Goal: Book appointment/travel/reservation

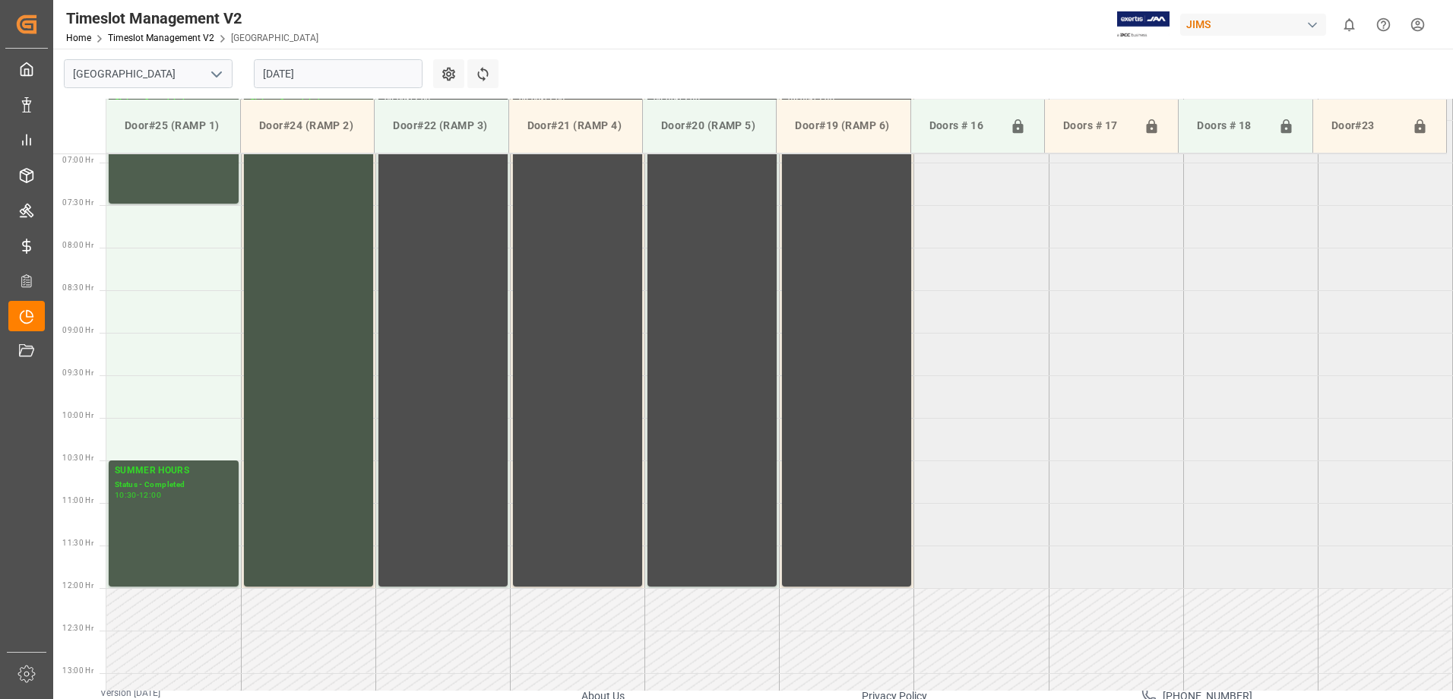
scroll to position [511, 0]
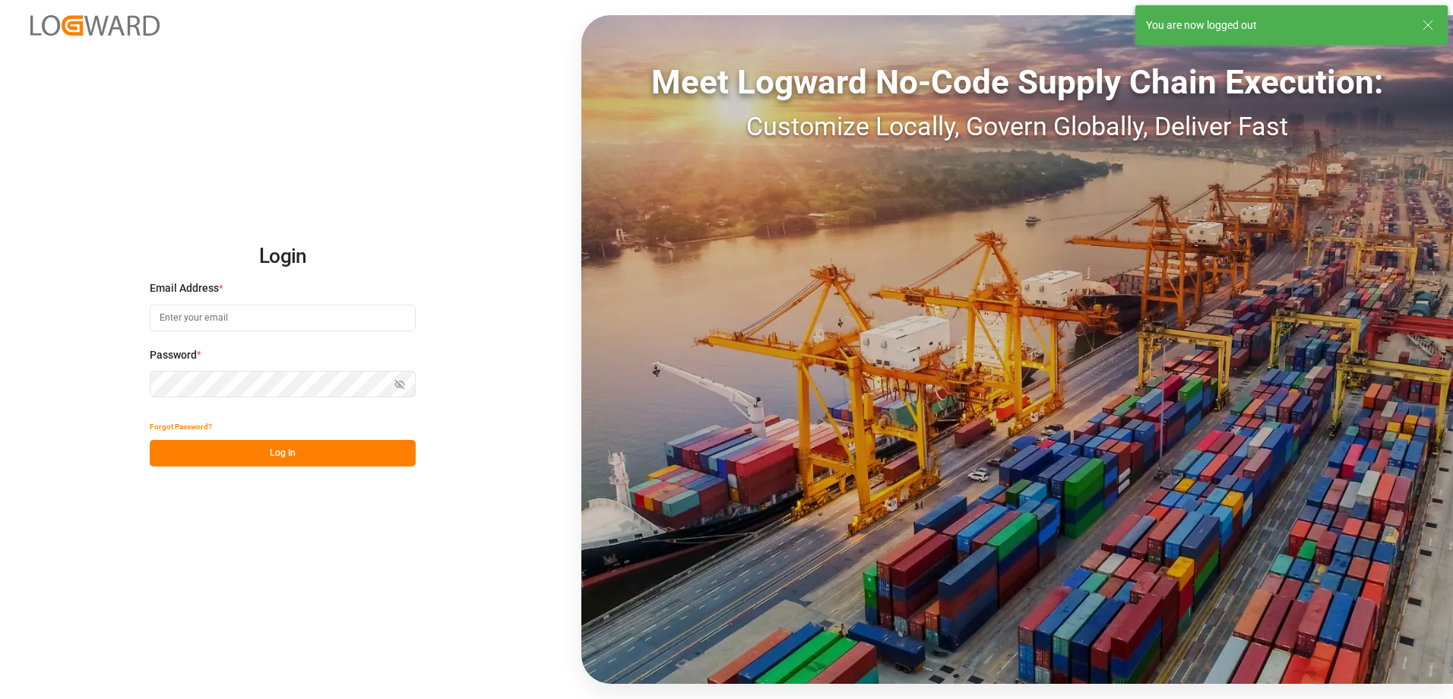
click at [277, 310] on input at bounding box center [283, 318] width 266 height 27
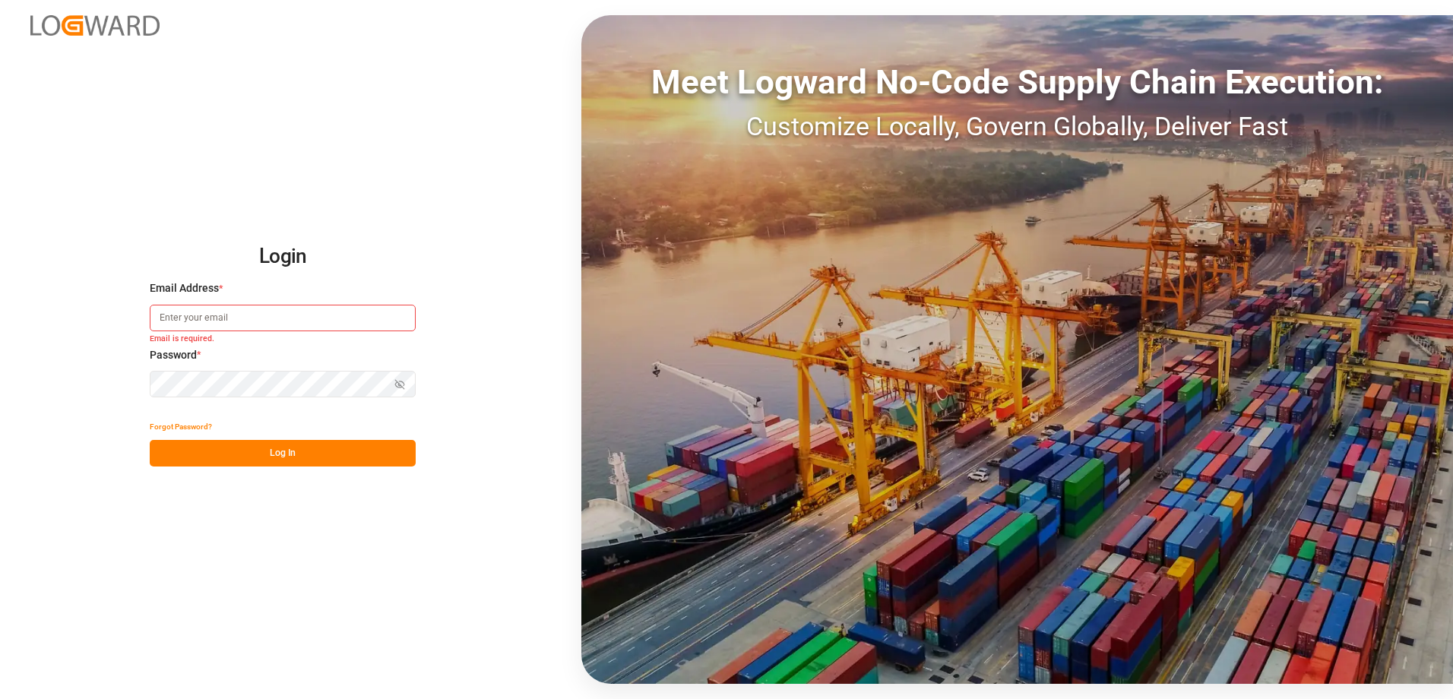
click at [219, 308] on input at bounding box center [283, 318] width 266 height 27
type input "[PERSON_NAME][EMAIL_ADDRESS][DOMAIN_NAME]"
click at [398, 384] on icon "button" at bounding box center [399, 384] width 11 height 11
click at [274, 447] on button "Log In" at bounding box center [283, 453] width 266 height 27
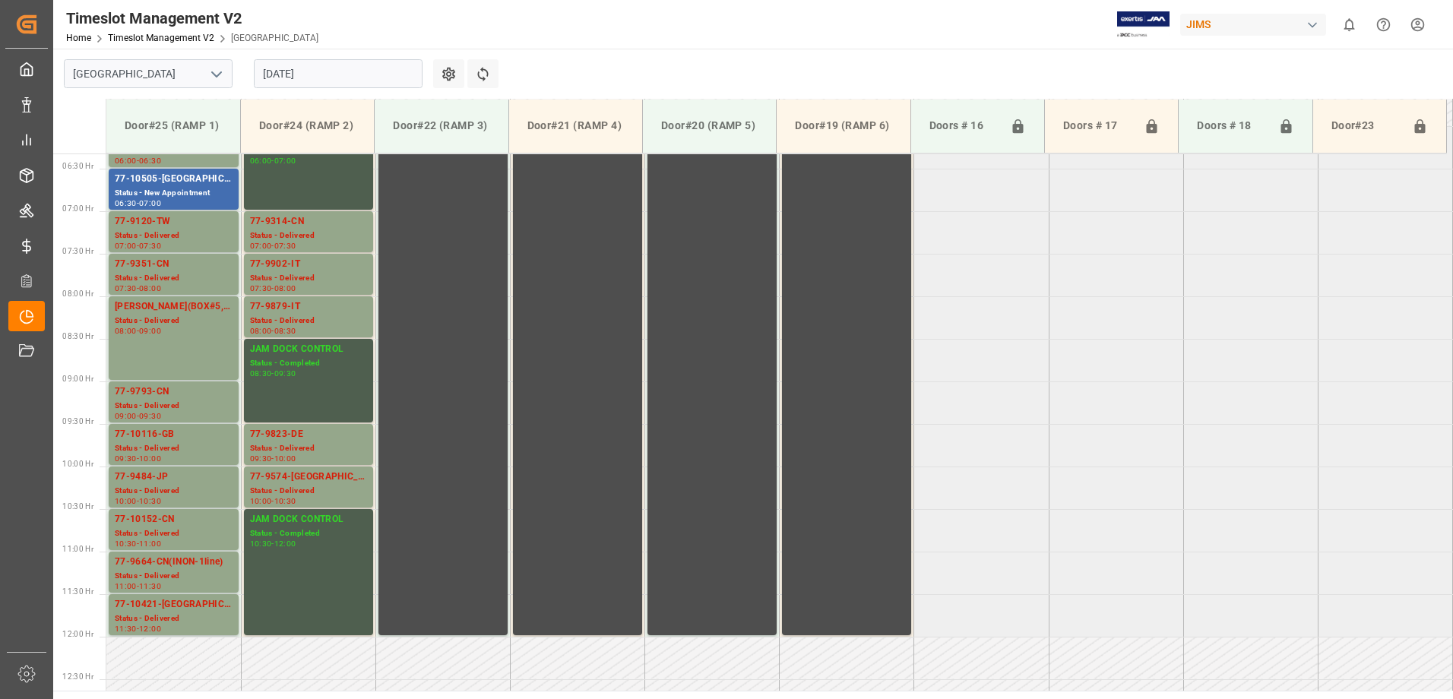
scroll to position [158, 0]
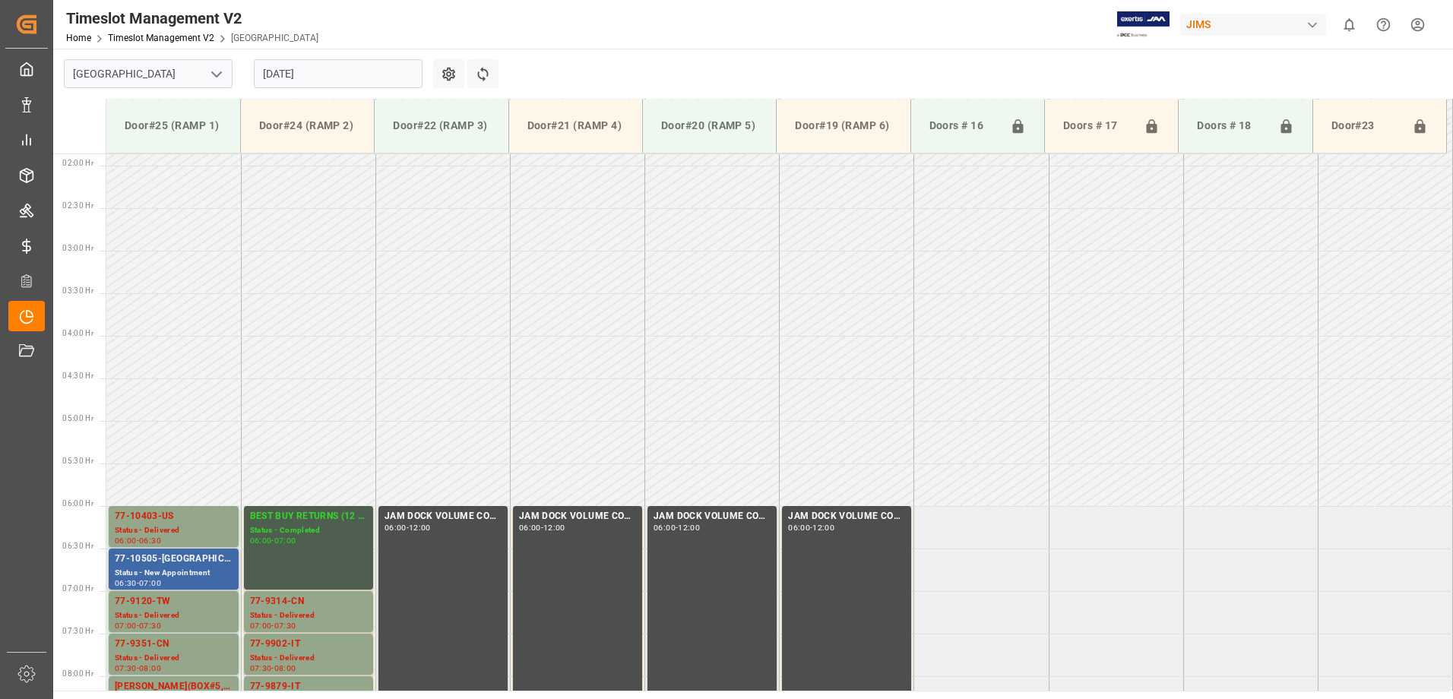
click at [176, 575] on div "Status - New Appointment" at bounding box center [174, 573] width 118 height 13
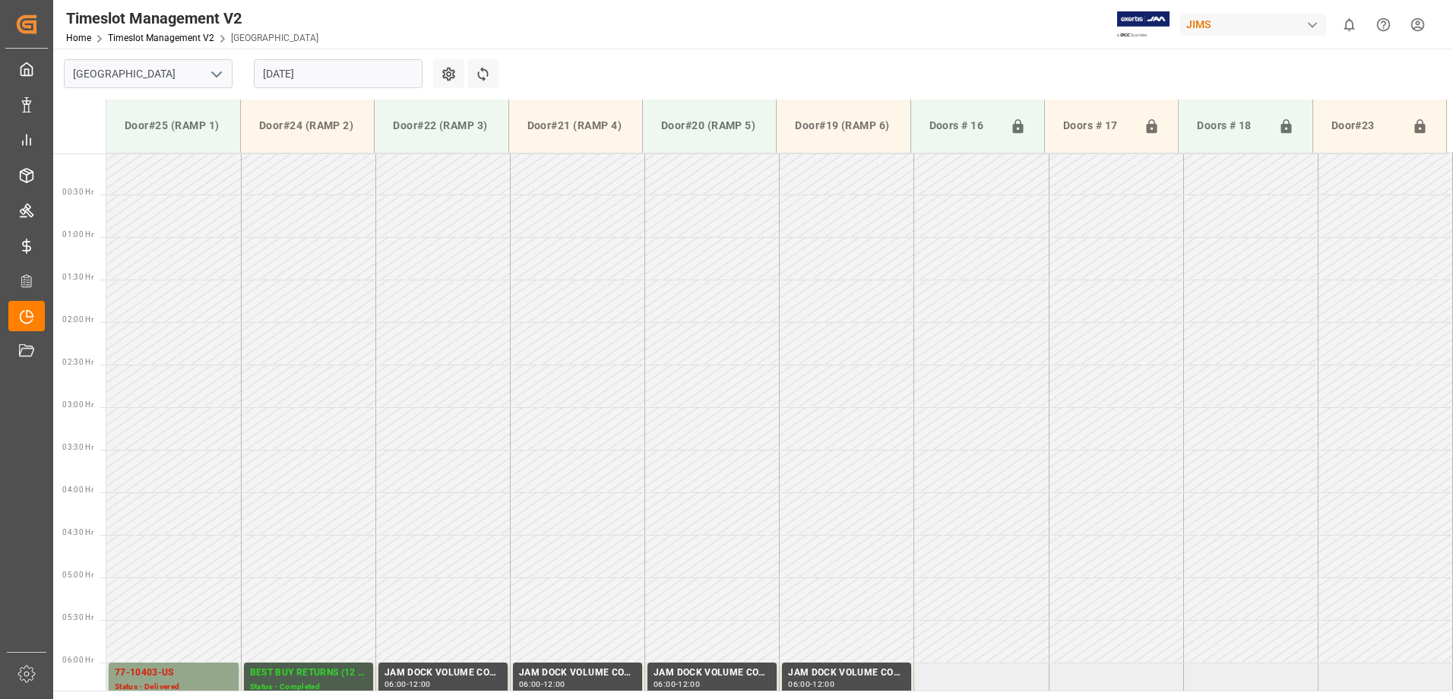
scroll to position [0, 0]
click at [339, 69] on input "[DATE]" at bounding box center [338, 73] width 169 height 29
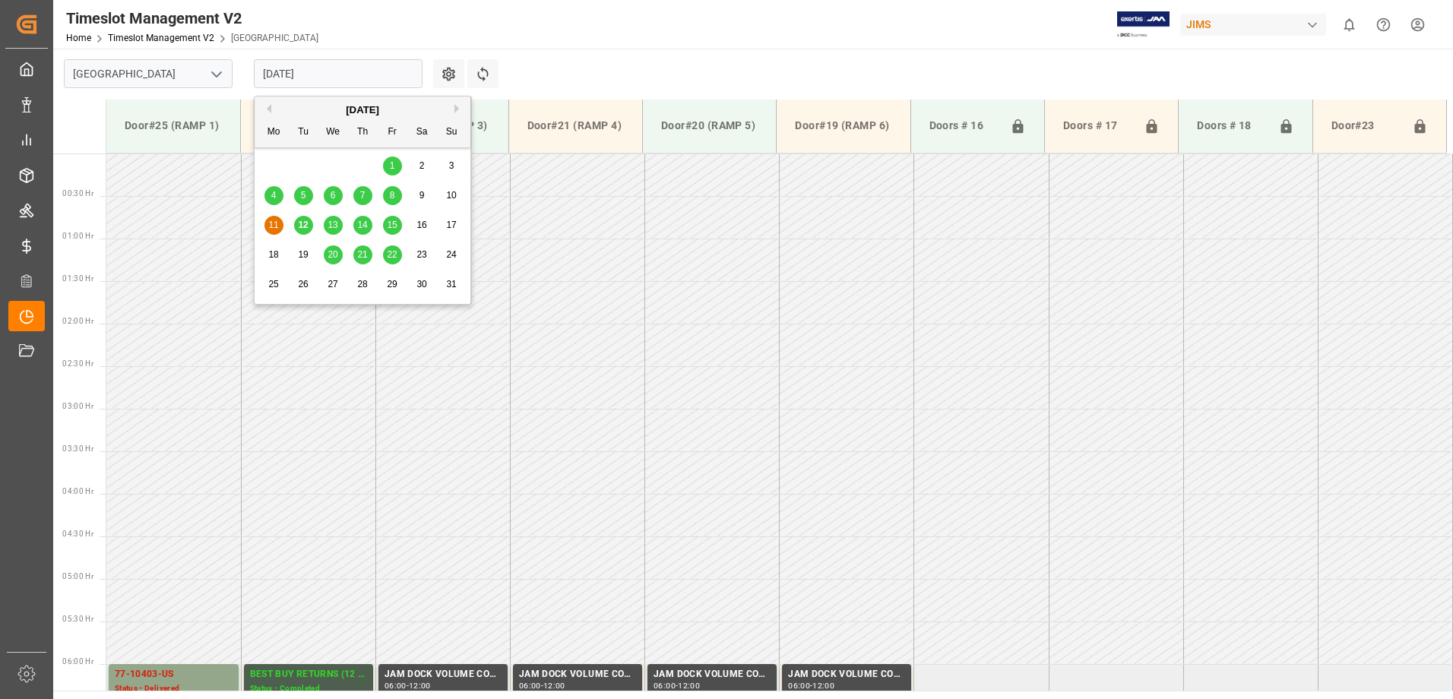
click at [298, 232] on div "12" at bounding box center [303, 226] width 19 height 18
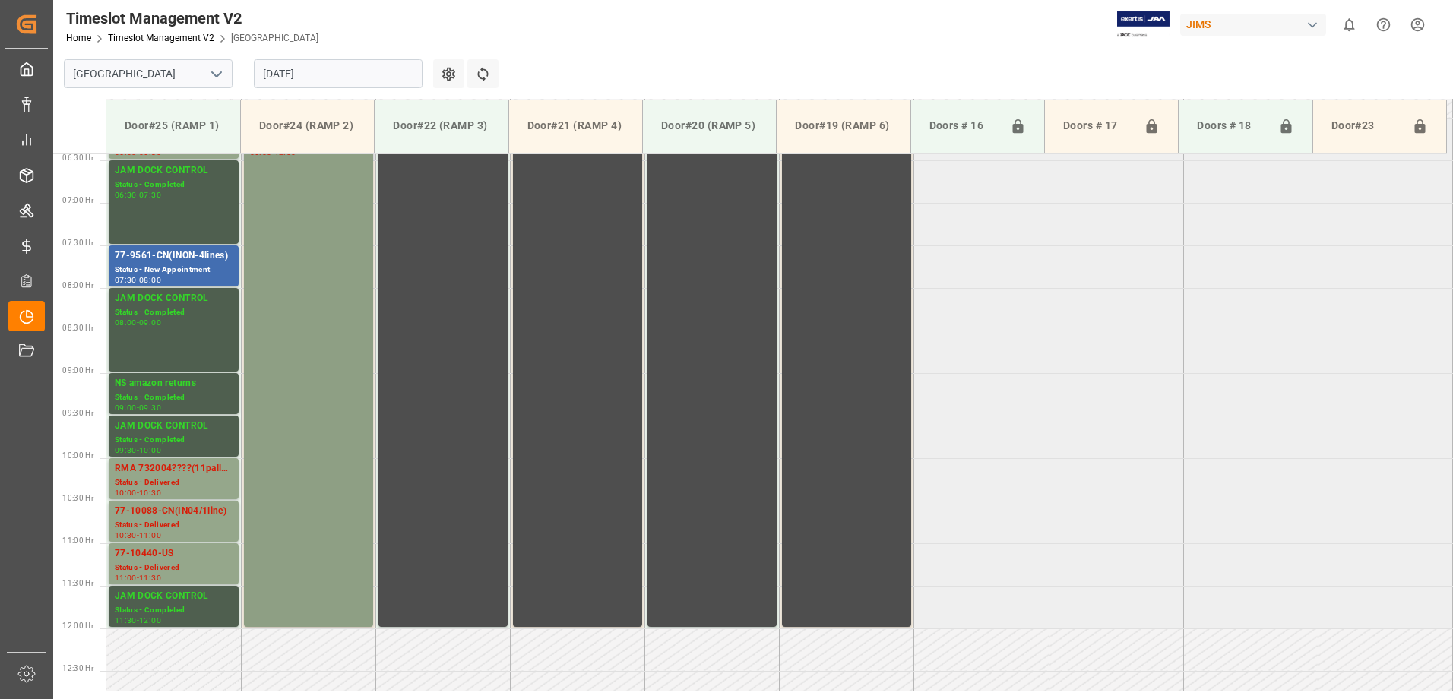
scroll to position [538, 0]
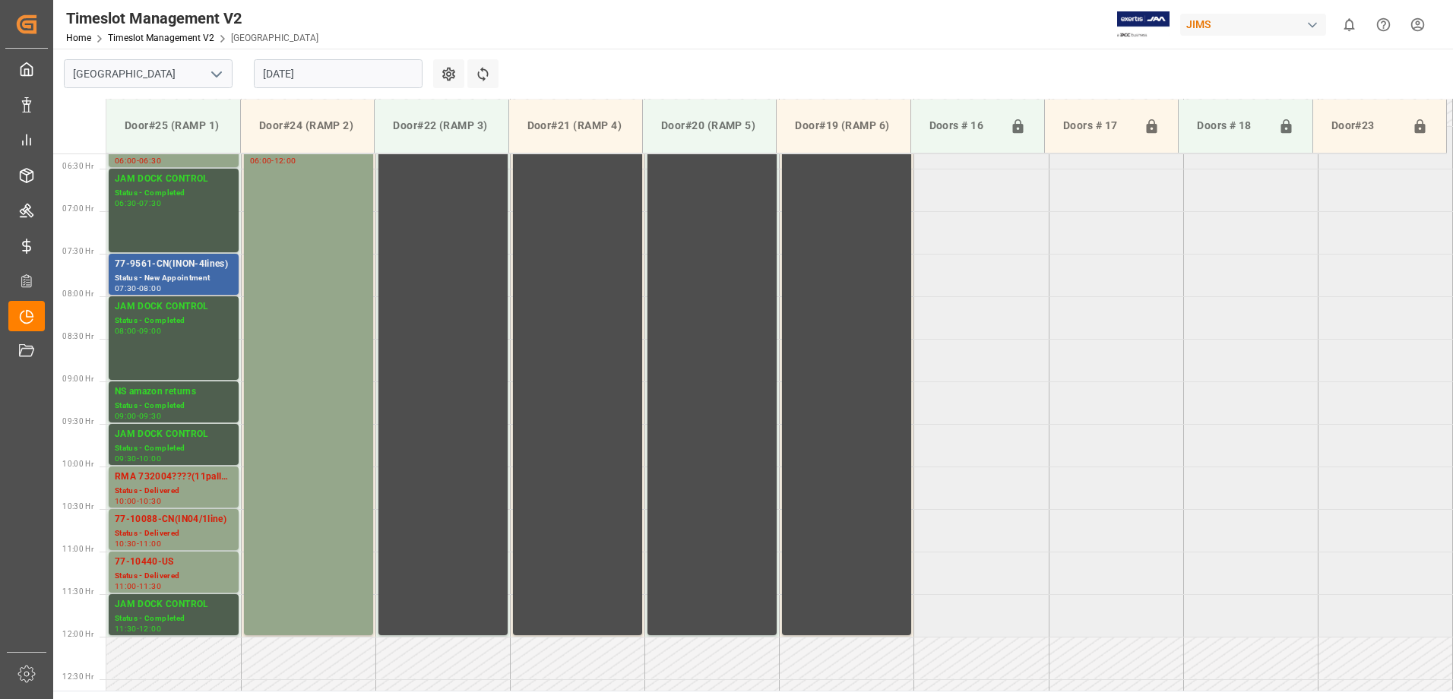
click at [184, 270] on div "77-9561-CN(INON-4lines)" at bounding box center [174, 264] width 118 height 15
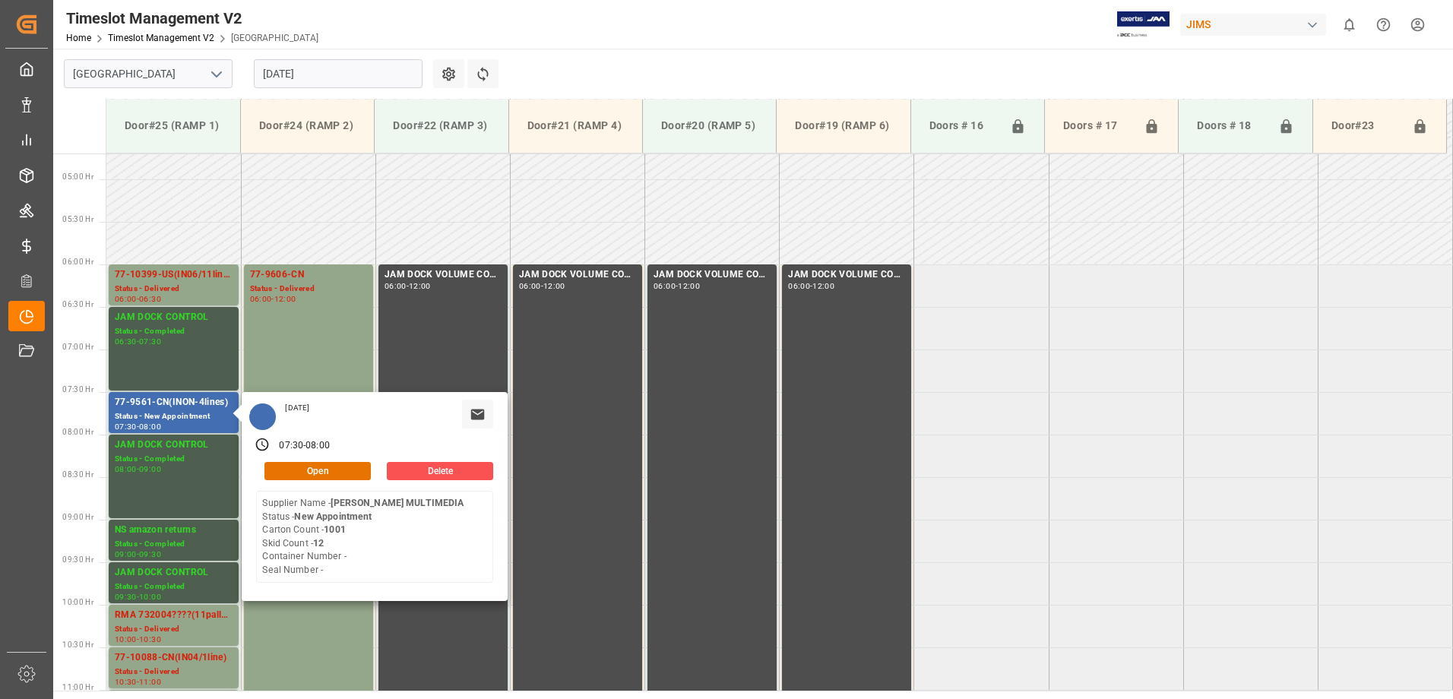
scroll to position [386, 0]
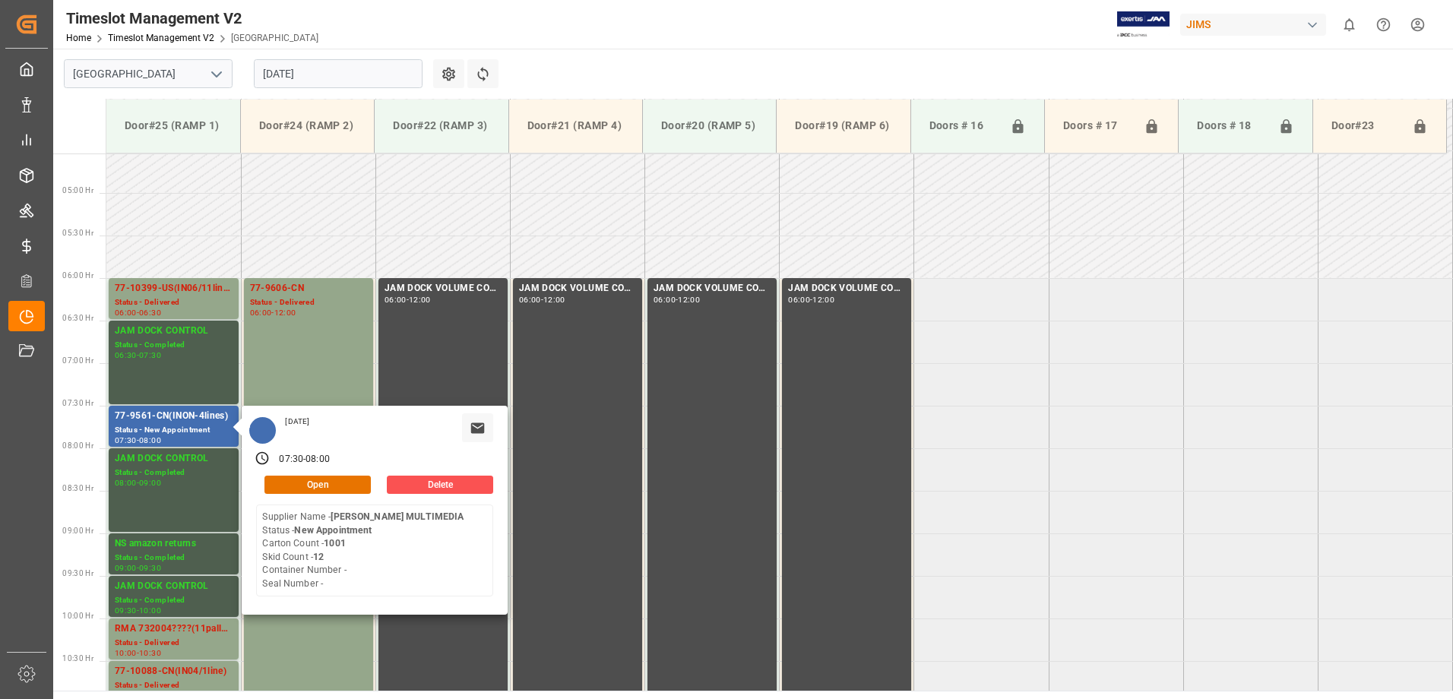
click at [335, 77] on input "[DATE]" at bounding box center [338, 73] width 169 height 29
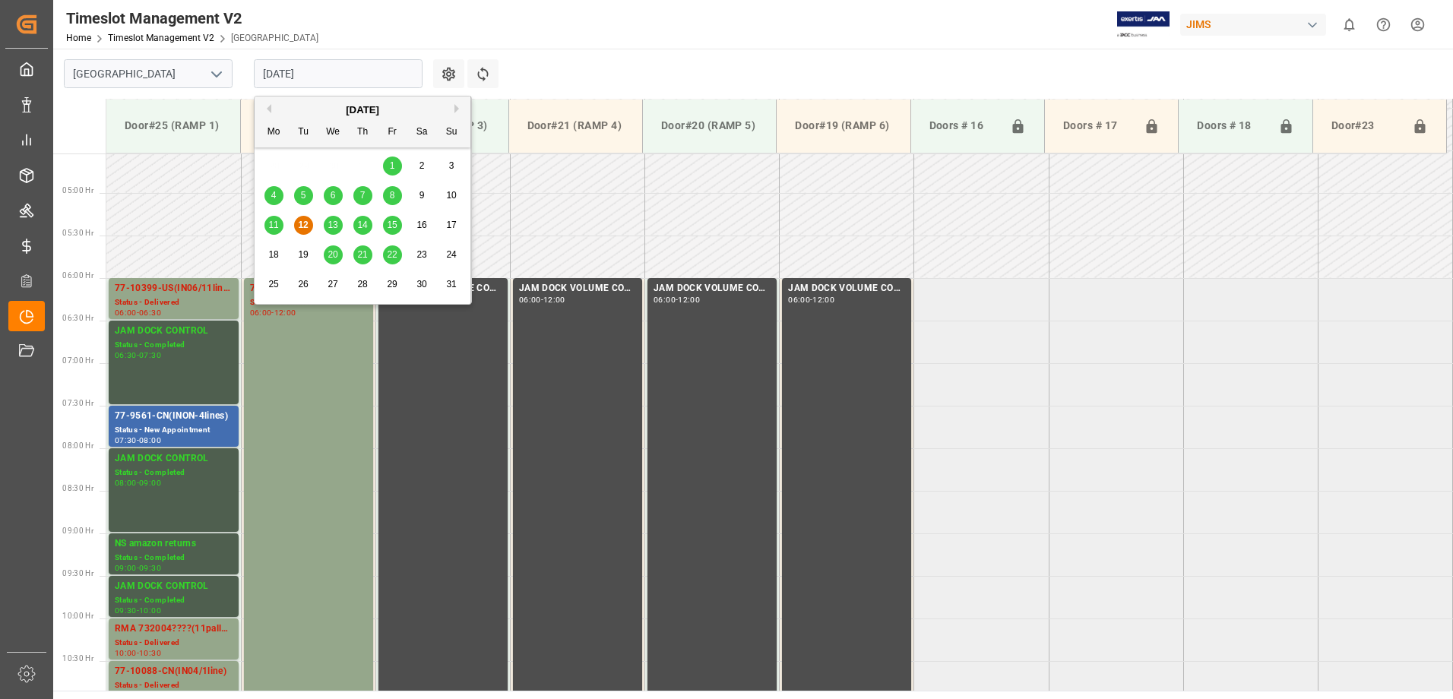
click at [335, 229] on span "13" at bounding box center [332, 225] width 10 height 11
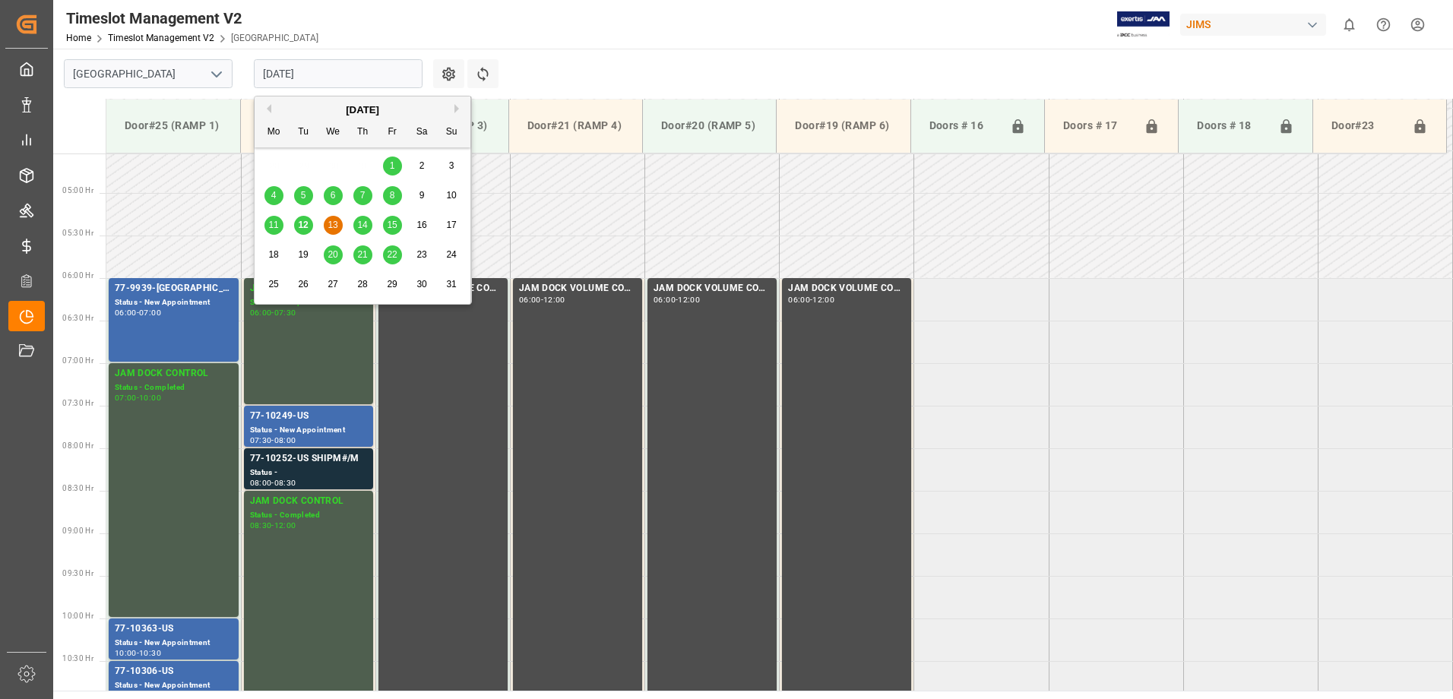
click at [348, 78] on input "[DATE]" at bounding box center [338, 73] width 169 height 29
click at [363, 226] on span "14" at bounding box center [362, 225] width 10 height 11
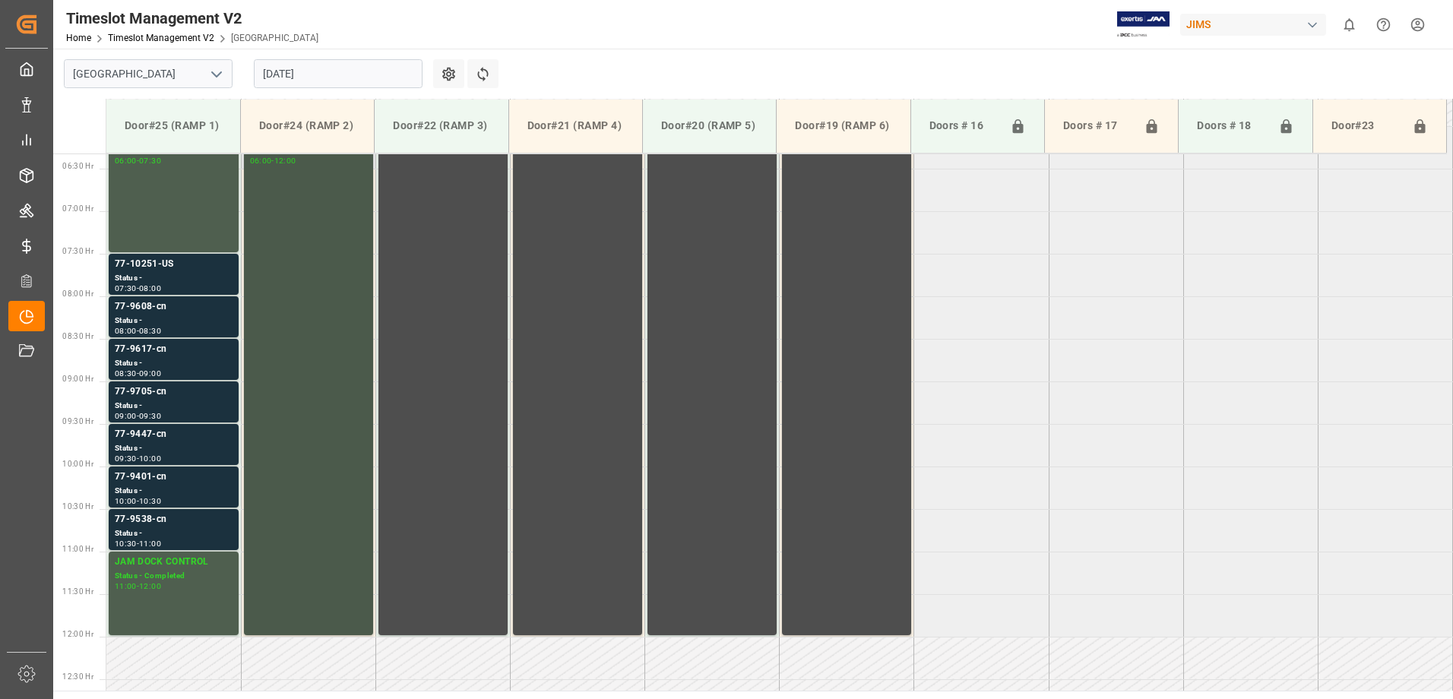
scroll to position [462, 0]
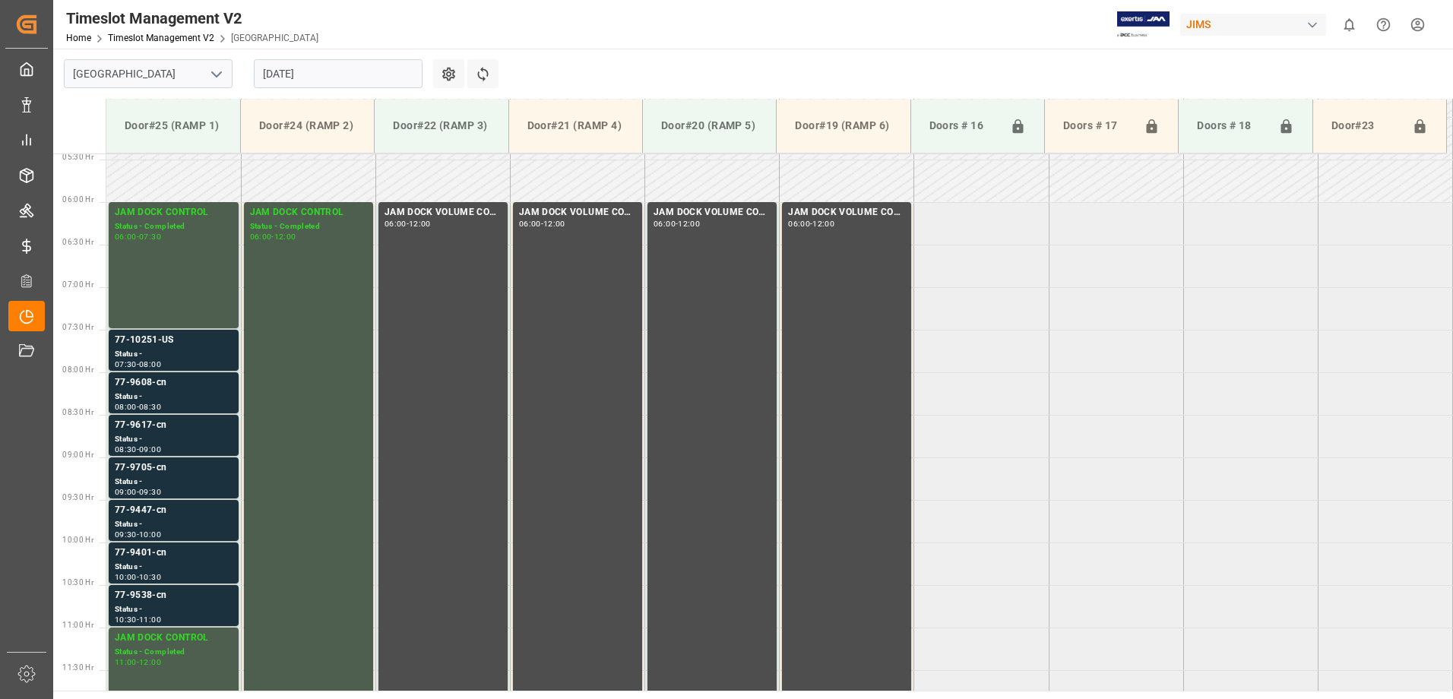
click at [336, 72] on input "[DATE]" at bounding box center [338, 73] width 169 height 29
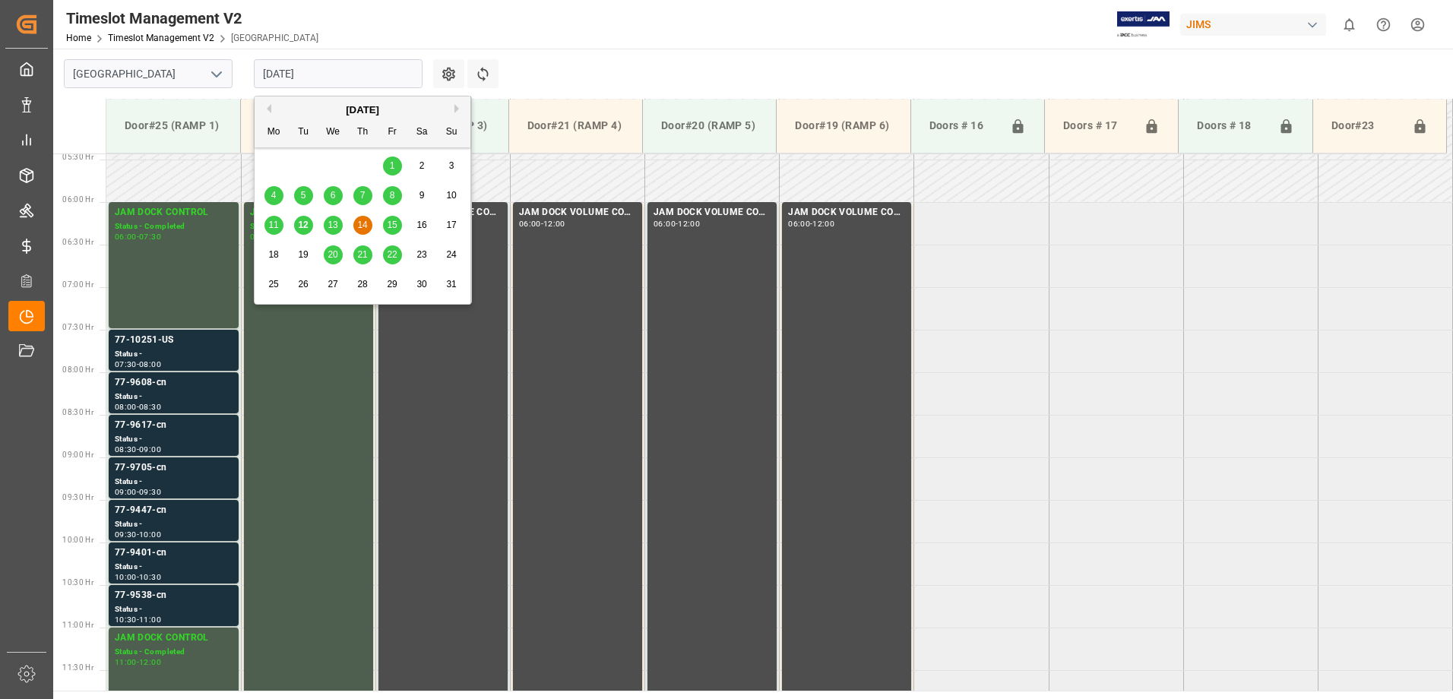
click at [393, 226] on span "15" at bounding box center [392, 225] width 10 height 11
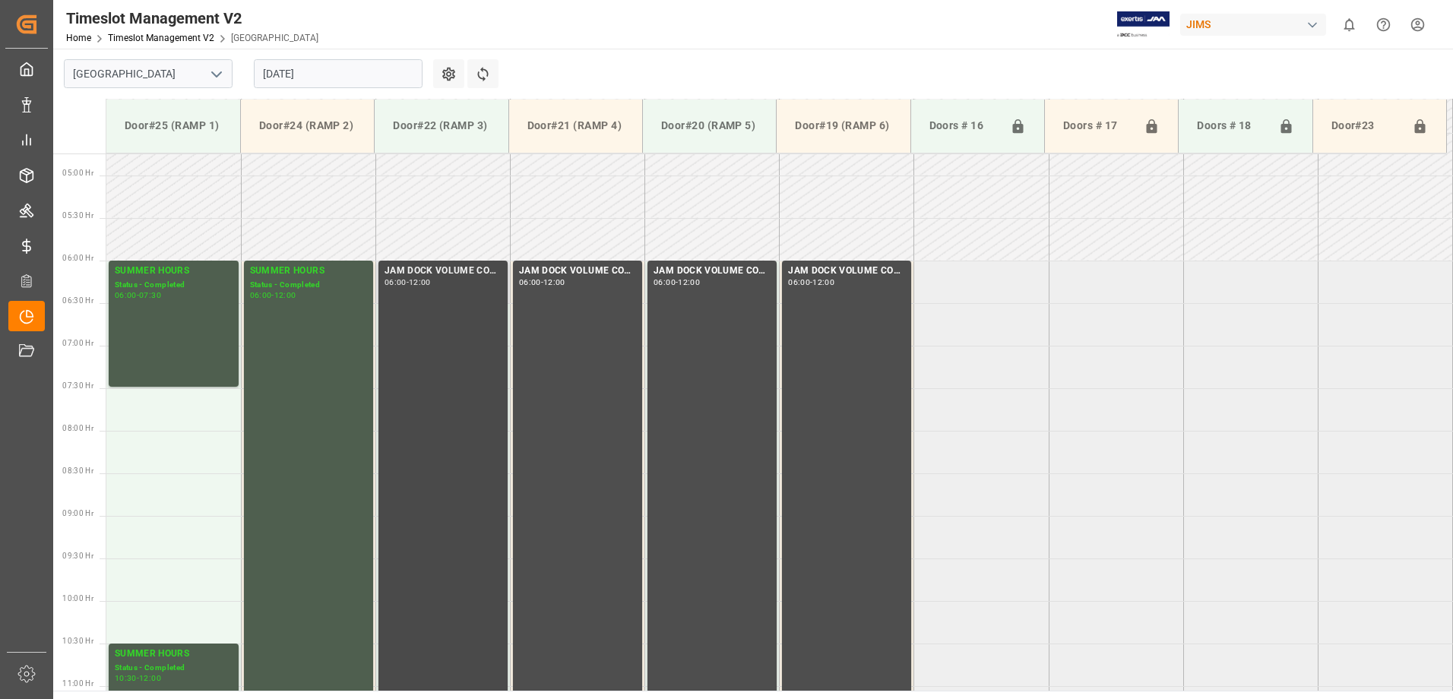
scroll to position [386, 0]
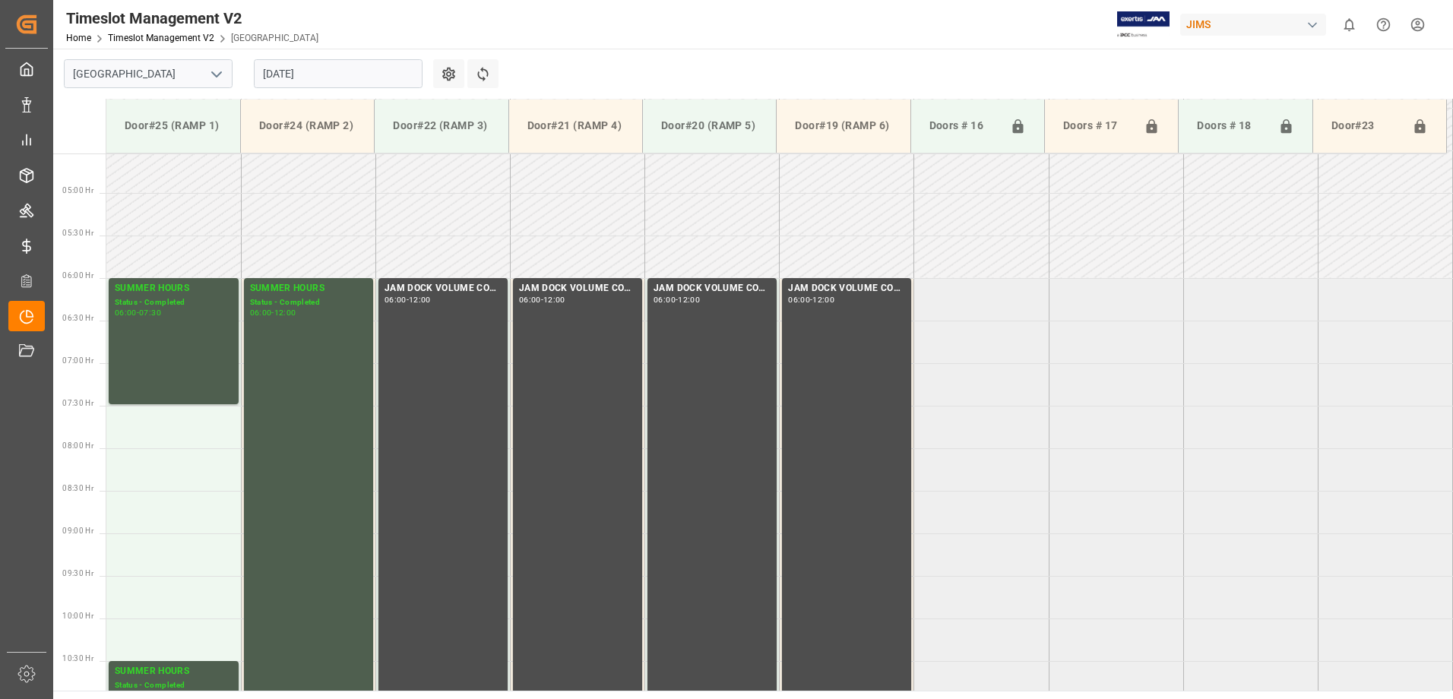
click at [339, 74] on input "[DATE]" at bounding box center [338, 73] width 169 height 29
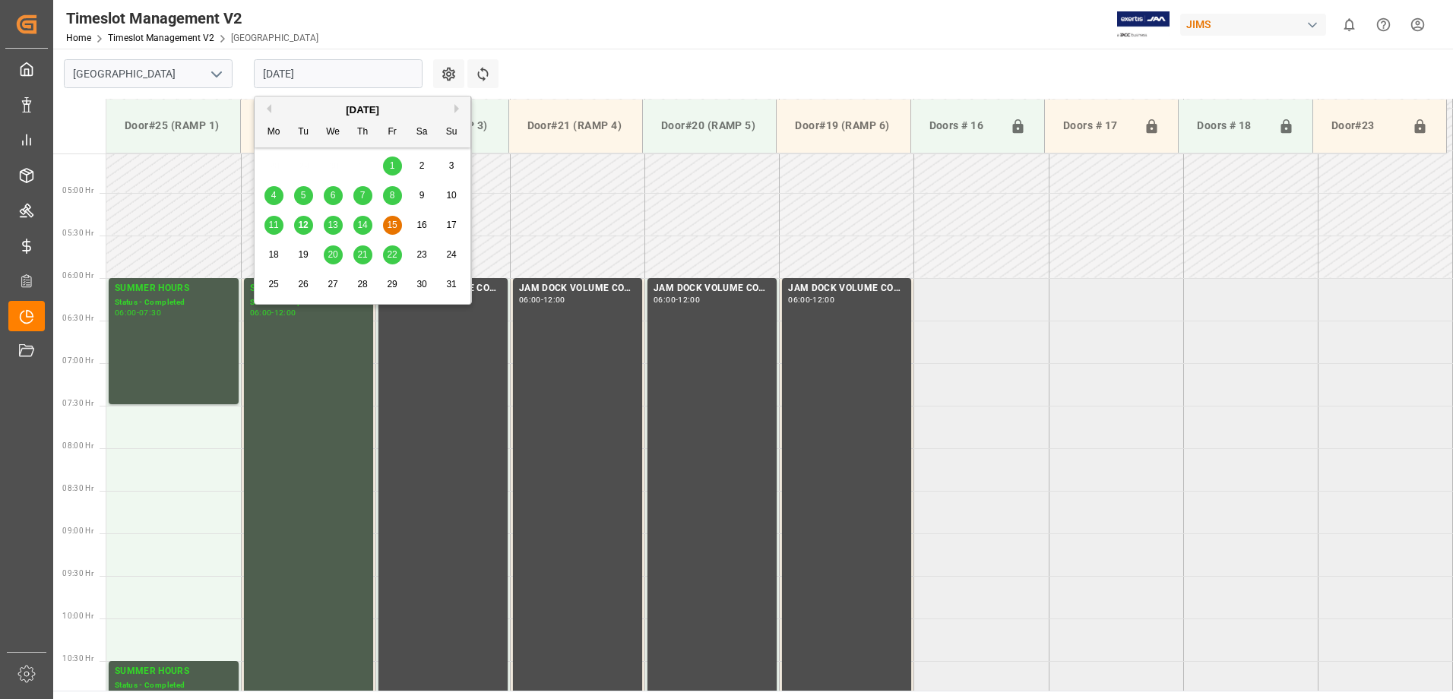
click at [330, 255] on span "20" at bounding box center [332, 254] width 10 height 11
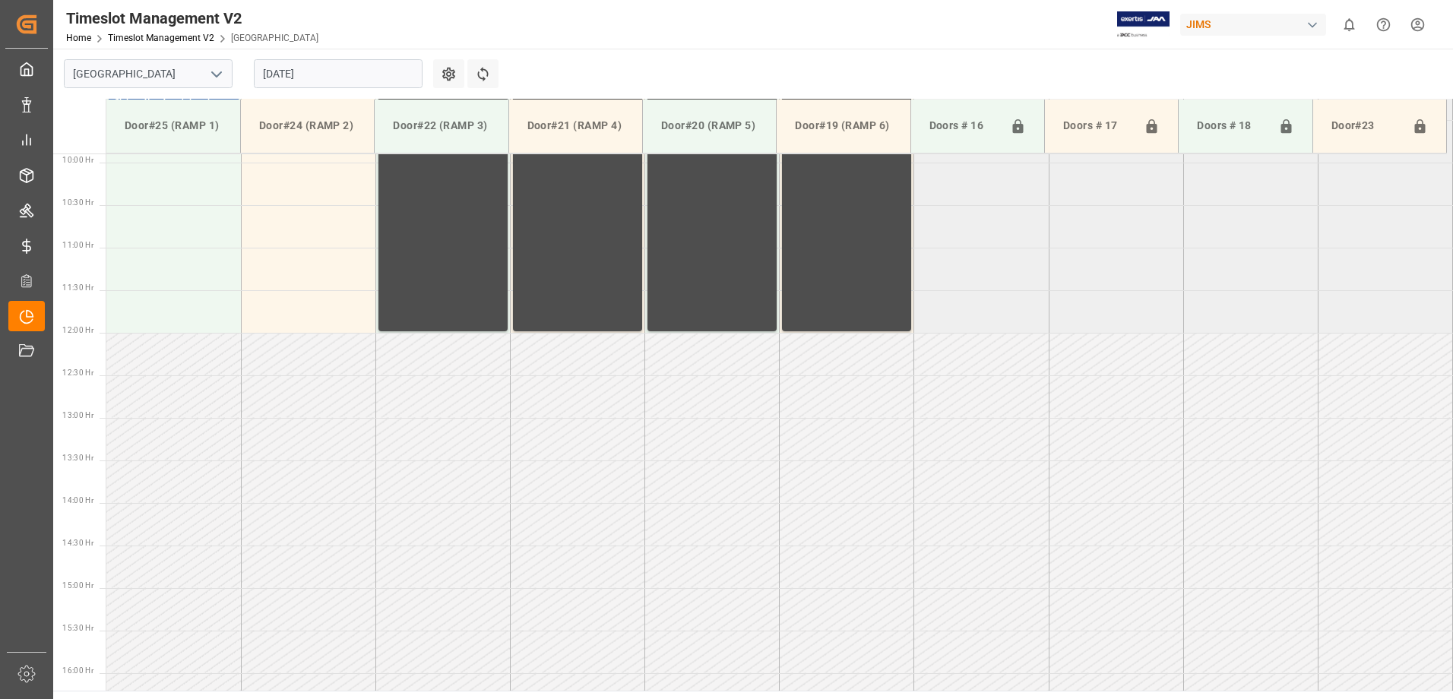
scroll to position [614, 0]
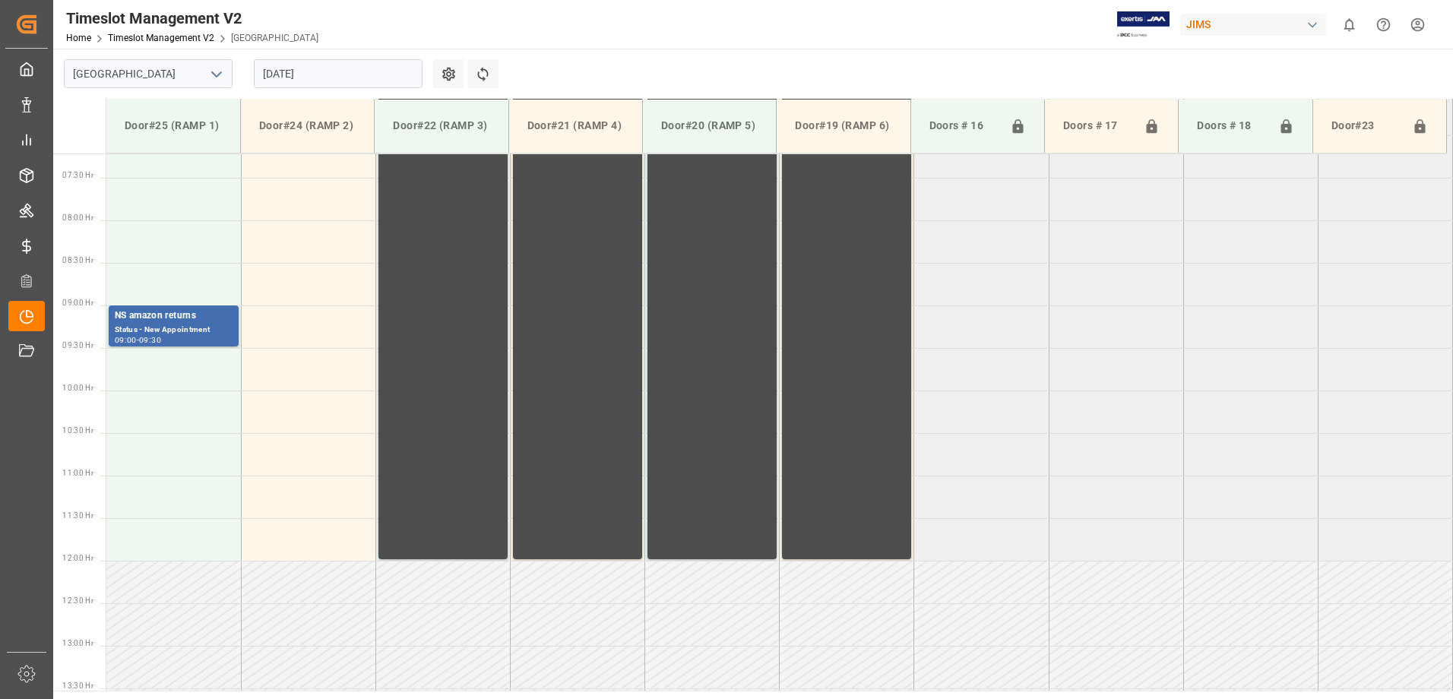
click at [354, 65] on input "[DATE]" at bounding box center [338, 73] width 169 height 29
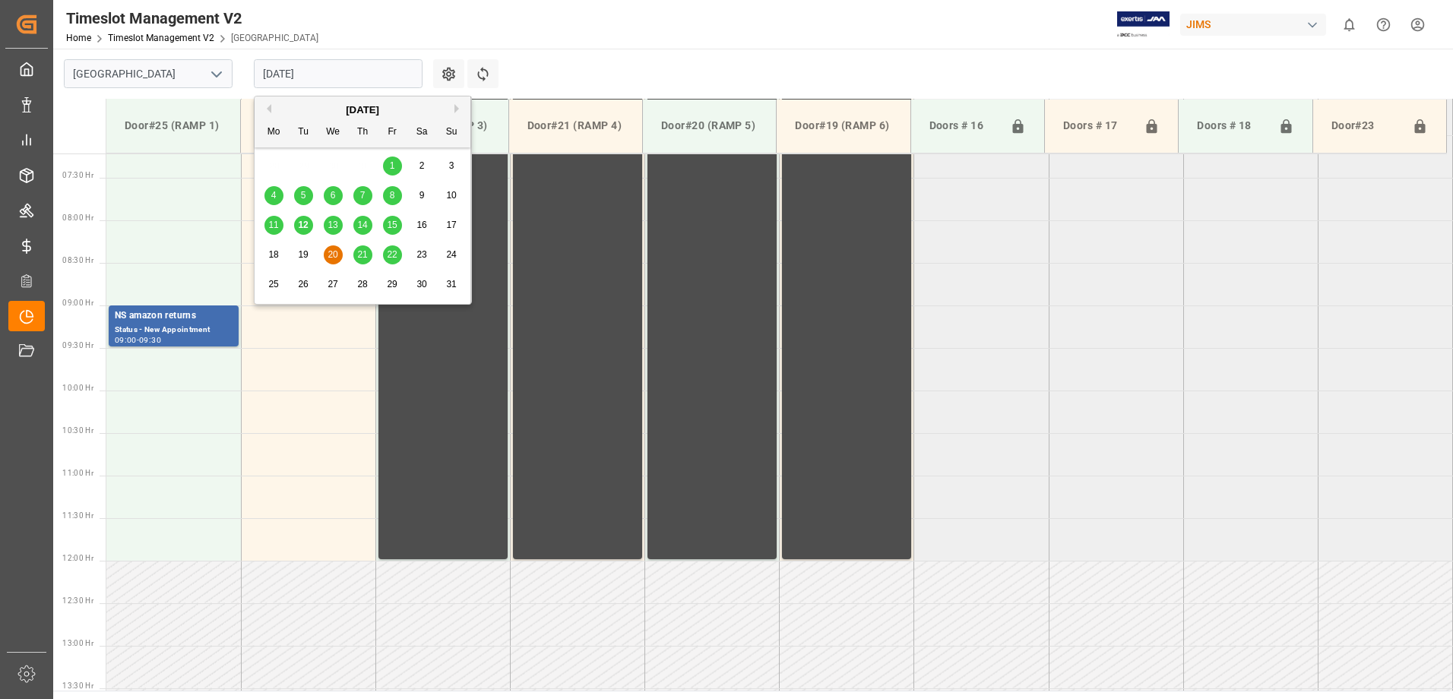
click at [362, 252] on span "21" at bounding box center [362, 254] width 10 height 11
click at [359, 71] on input "[DATE]" at bounding box center [338, 73] width 169 height 29
click at [384, 253] on div "22" at bounding box center [392, 255] width 19 height 18
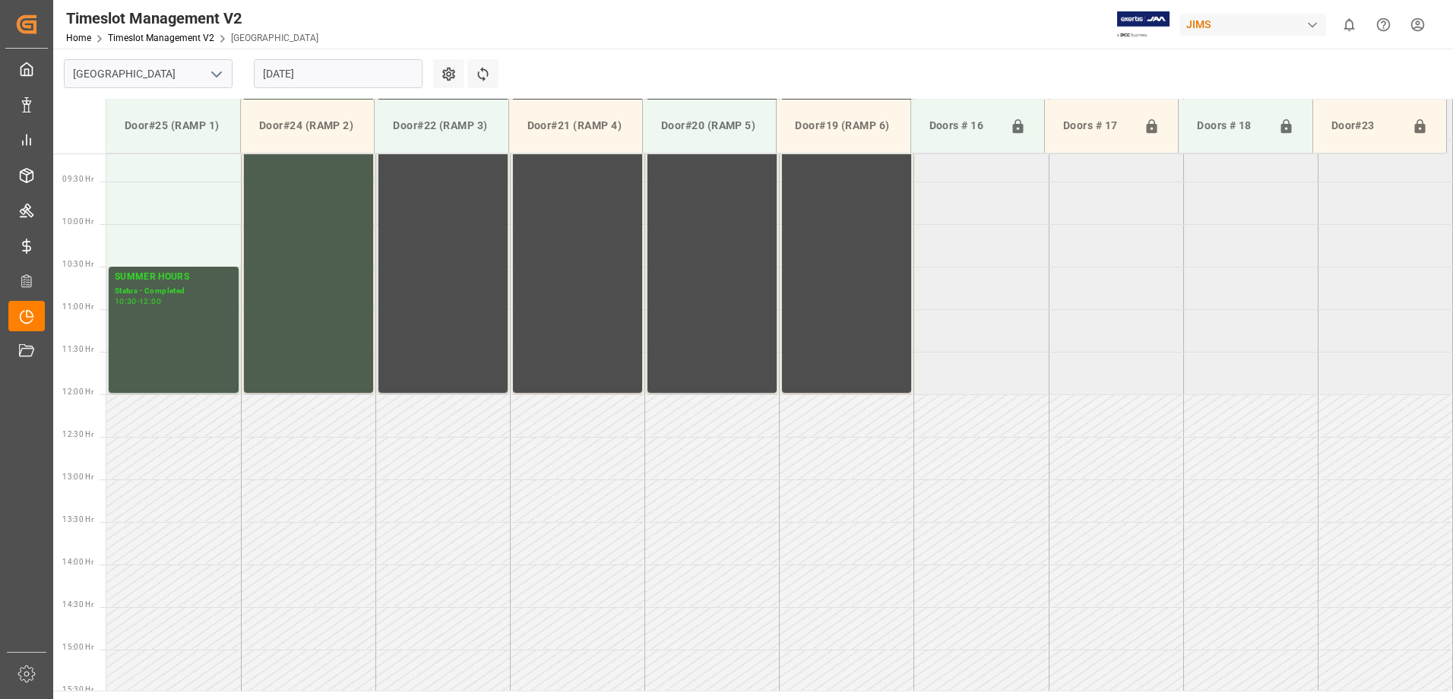
scroll to position [842, 0]
